Goal: Task Accomplishment & Management: Use online tool/utility

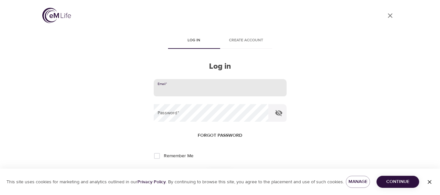
click at [184, 90] on input "email" at bounding box center [220, 88] width 133 height 18
type input "johnemac@cox.net"
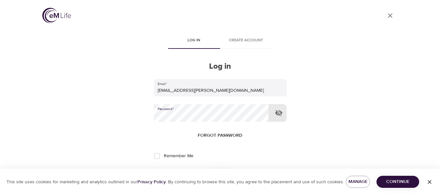
click at [159, 157] on input "Remember Me" at bounding box center [157, 156] width 14 height 14
checkbox input "true"
click at [402, 183] on span "Continue" at bounding box center [398, 182] width 32 height 8
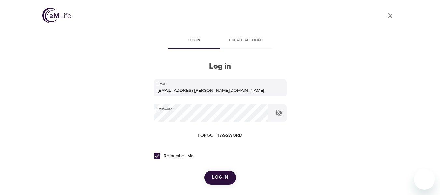
click at [223, 175] on span "Log in" at bounding box center [220, 177] width 16 height 8
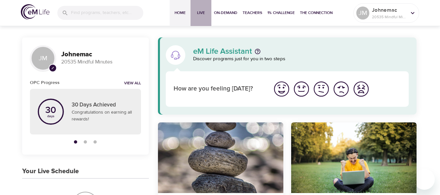
click at [202, 15] on span "Live" at bounding box center [201, 12] width 16 height 7
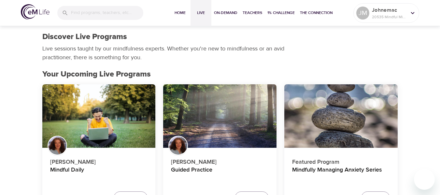
scroll to position [65, 0]
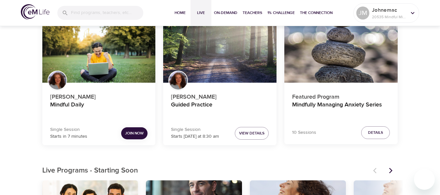
click at [128, 133] on span "Join Now" at bounding box center [134, 133] width 19 height 7
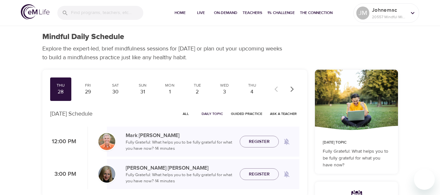
click at [294, 158] on div "12:00 PM [PERSON_NAME] Fully Grateful: What helps you to be fully grateful for …" at bounding box center [174, 158] width 249 height 63
